Goal: Transaction & Acquisition: Purchase product/service

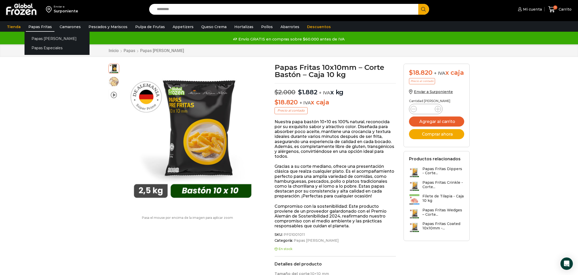
click at [38, 26] on link "Papas Fritas" at bounding box center [40, 27] width 29 height 10
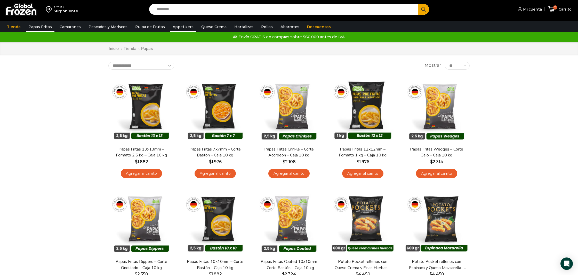
click at [180, 29] on link "Appetizers" at bounding box center [183, 27] width 26 height 10
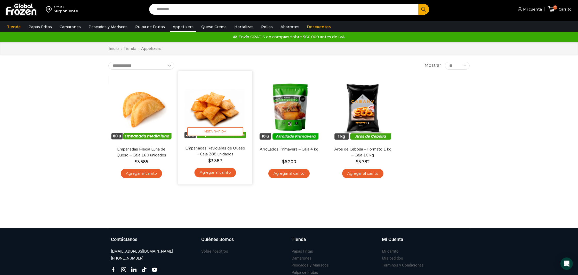
click at [217, 174] on link "Agregar al carrito" at bounding box center [215, 173] width 42 height 10
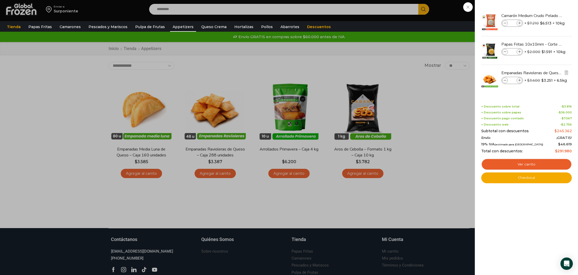
click at [519, 82] on icon at bounding box center [519, 80] width 3 height 3
type input "*"
click at [547, 15] on div "13 Carrito 13 13 Shopping Cart" at bounding box center [560, 9] width 26 height 12
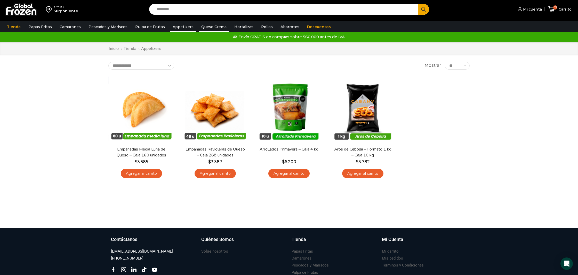
click at [211, 29] on link "Queso Crema" at bounding box center [214, 27] width 30 height 10
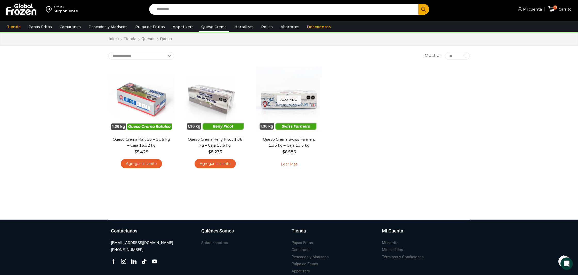
scroll to position [20, 0]
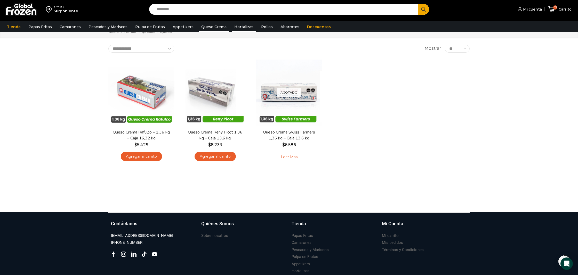
click at [245, 27] on link "Hortalizas" at bounding box center [244, 27] width 24 height 10
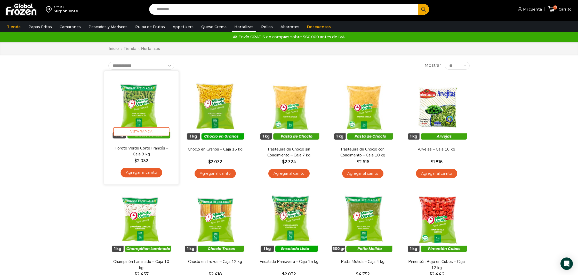
click at [144, 173] on link "Agregar al carrito" at bounding box center [142, 173] width 42 height 10
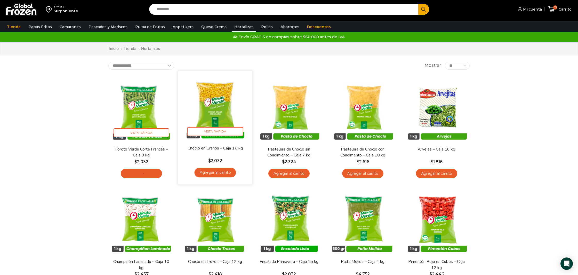
click at [220, 172] on link "Agregar al carrito" at bounding box center [215, 173] width 42 height 10
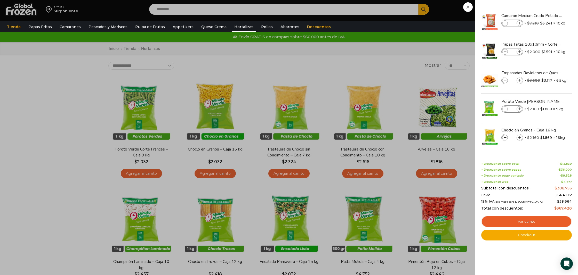
click at [547, 15] on div "15 Carrito 15 15 Shopping Cart" at bounding box center [560, 9] width 26 height 12
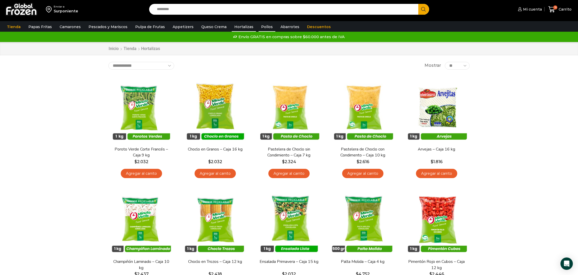
click at [260, 26] on link "Pollos" at bounding box center [267, 27] width 17 height 10
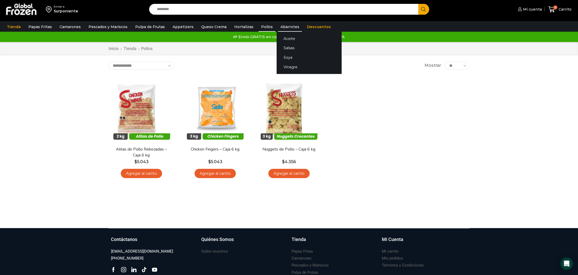
click at [278, 26] on link "Abarrotes" at bounding box center [290, 27] width 24 height 10
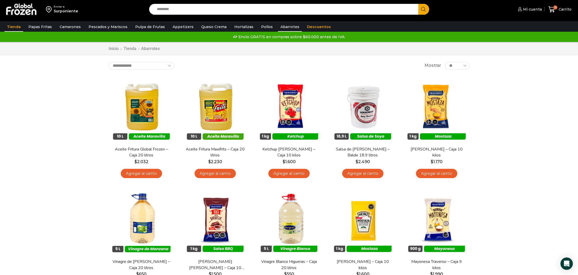
click at [18, 29] on link "Tienda" at bounding box center [13, 27] width 19 height 10
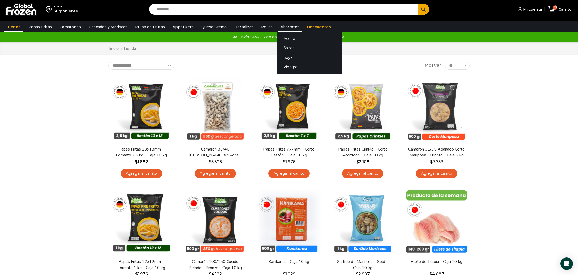
click at [285, 27] on link "Abarrotes" at bounding box center [290, 27] width 24 height 10
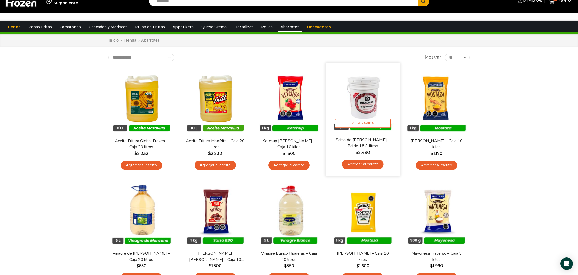
scroll to position [10, 0]
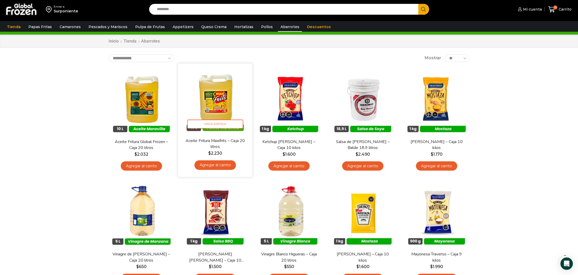
click at [222, 164] on link "Agregar al carrito" at bounding box center [215, 166] width 42 height 10
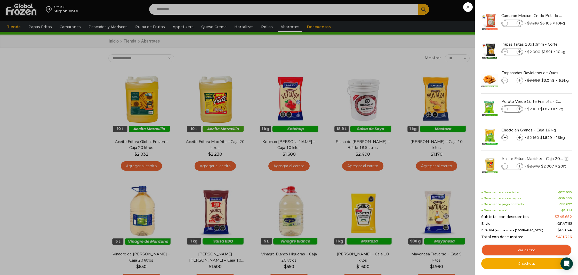
click at [520, 166] on icon at bounding box center [519, 166] width 3 height 3
type input "*"
click at [547, 15] on div "16 Carrito 16 16 Shopping Cart *" at bounding box center [560, 9] width 26 height 12
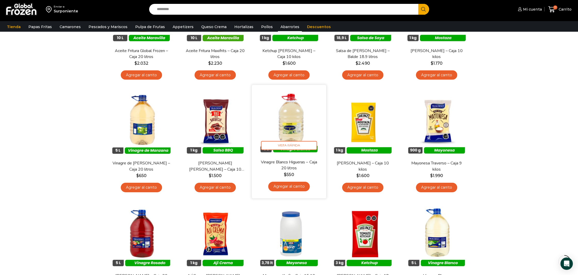
scroll to position [101, 0]
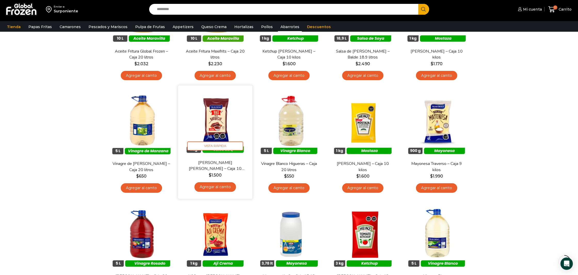
click at [221, 187] on link "Agregar al carrito" at bounding box center [215, 187] width 42 height 10
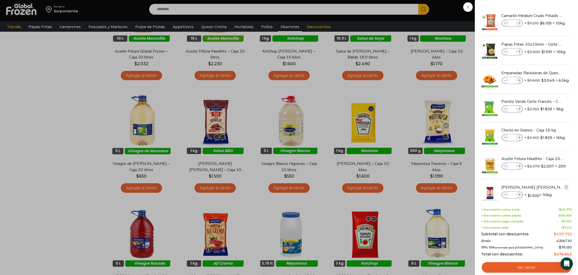
click at [506, 195] on icon at bounding box center [505, 195] width 3 height 3
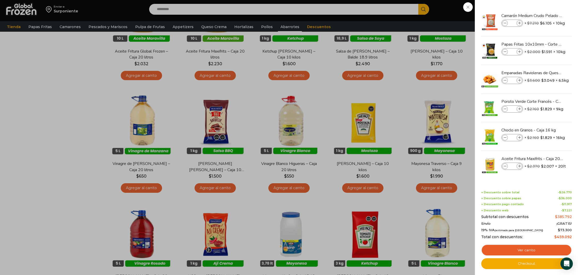
click at [547, 15] on div "17 Carrito 17 17 Shopping Cart" at bounding box center [560, 9] width 26 height 12
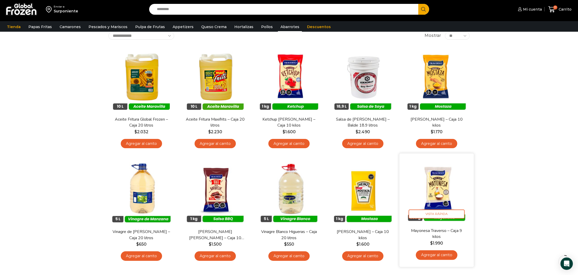
scroll to position [0, 0]
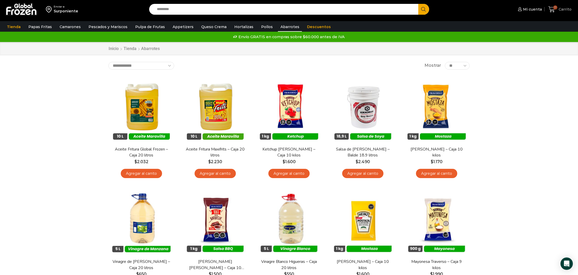
click at [553, 7] on icon at bounding box center [551, 9] width 7 height 7
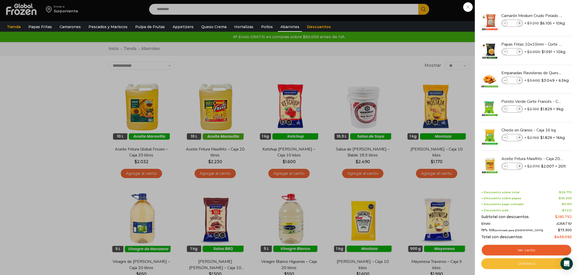
click at [521, 265] on link "Checkout" at bounding box center [526, 264] width 91 height 11
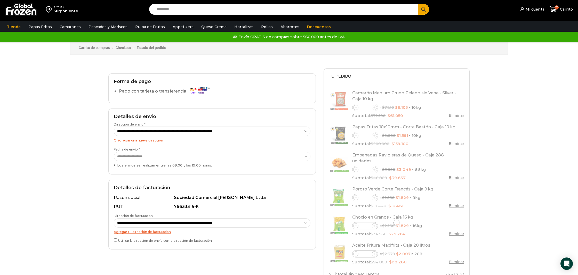
click at [179, 157] on select "**********" at bounding box center [212, 157] width 197 height 10
